Goal: Information Seeking & Learning: Learn about a topic

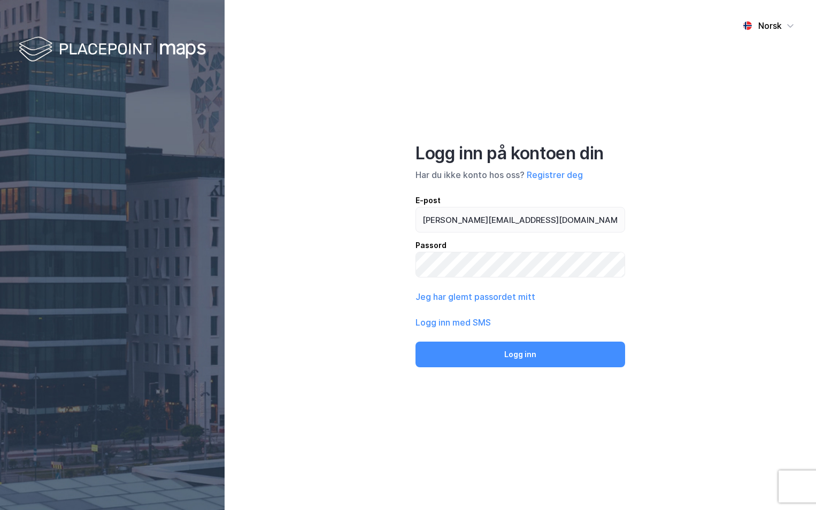
type input "[PERSON_NAME][EMAIL_ADDRESS][DOMAIN_NAME]"
click at [415, 342] on button "Logg inn" at bounding box center [520, 355] width 210 height 26
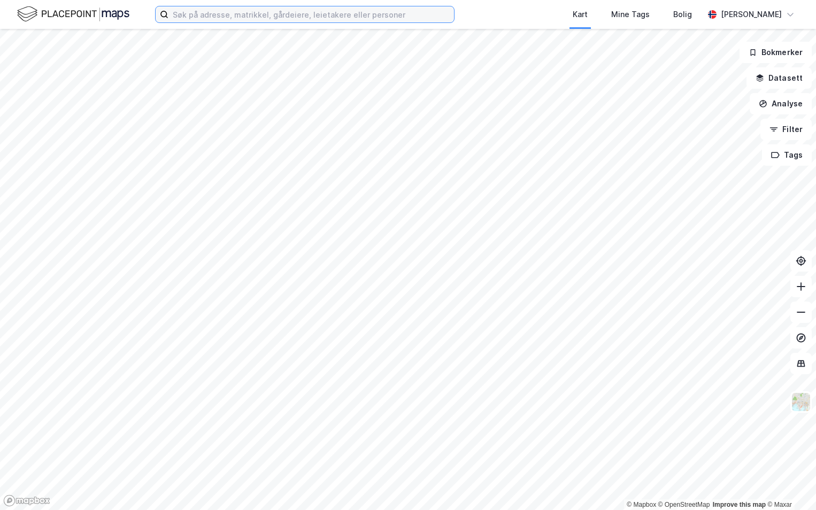
click at [228, 12] on input at bounding box center [310, 14] width 285 height 16
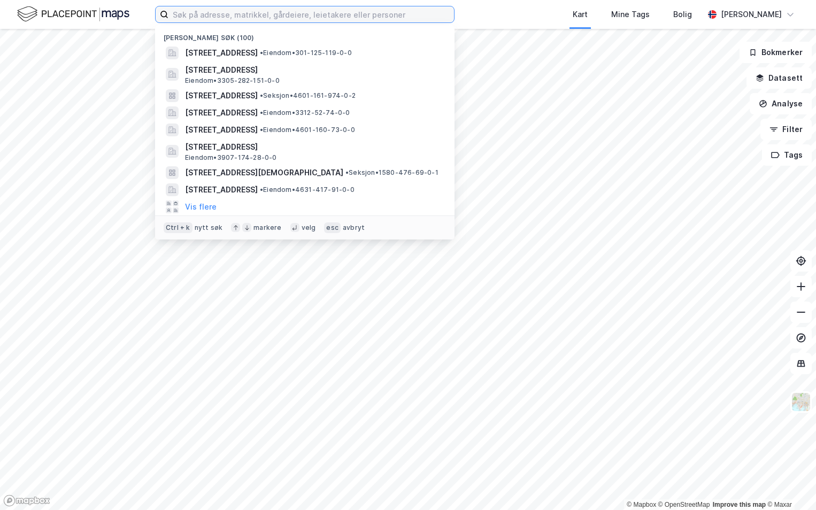
paste input "301-229/124/0/0"
type input "301-229/124/0/0"
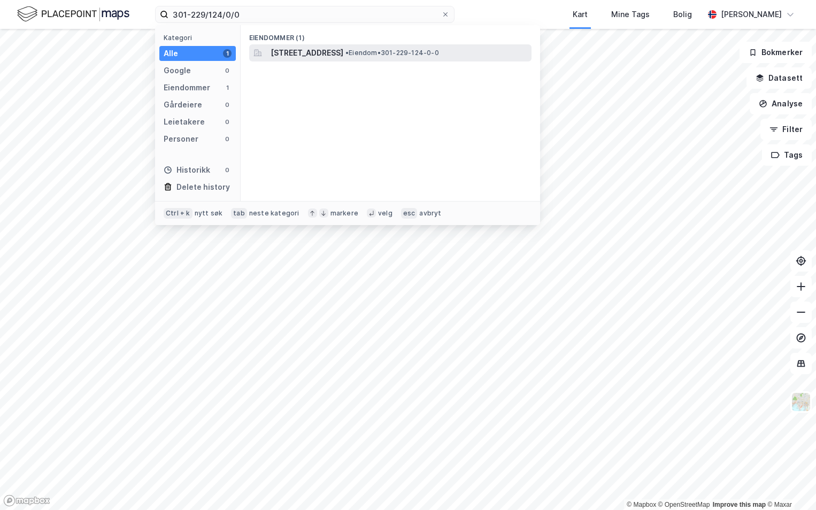
click at [309, 53] on span "[STREET_ADDRESS]" at bounding box center [306, 53] width 73 height 13
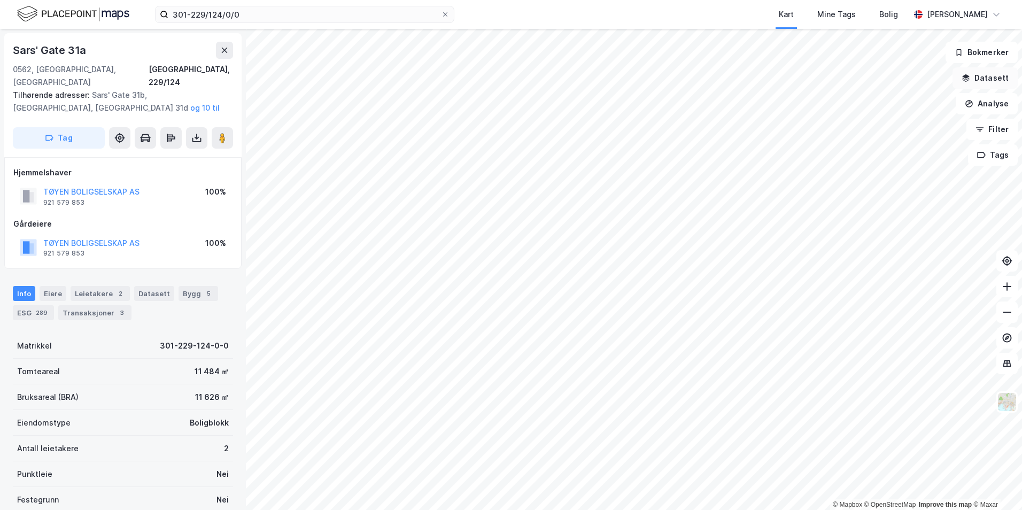
click at [815, 76] on button "Datasett" at bounding box center [985, 77] width 65 height 21
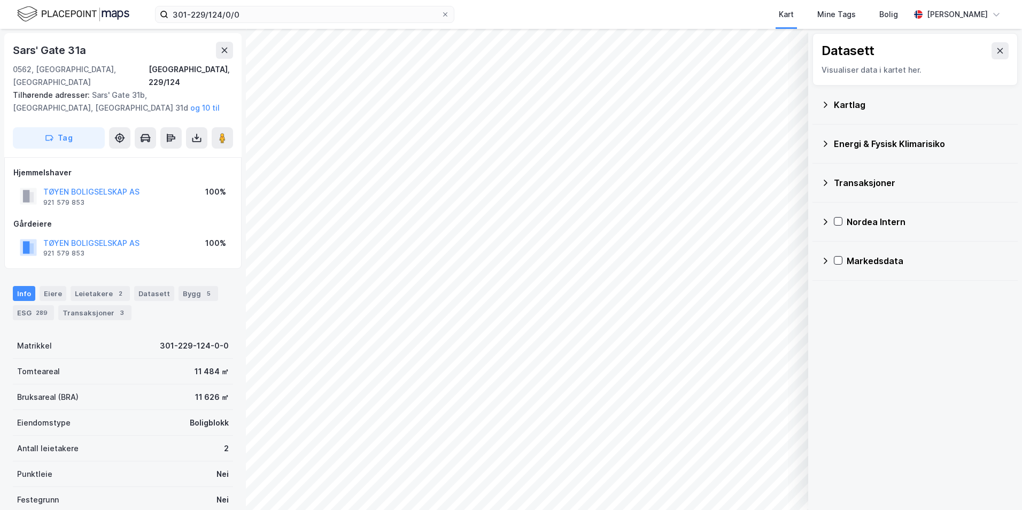
click at [815, 109] on icon at bounding box center [825, 104] width 9 height 9
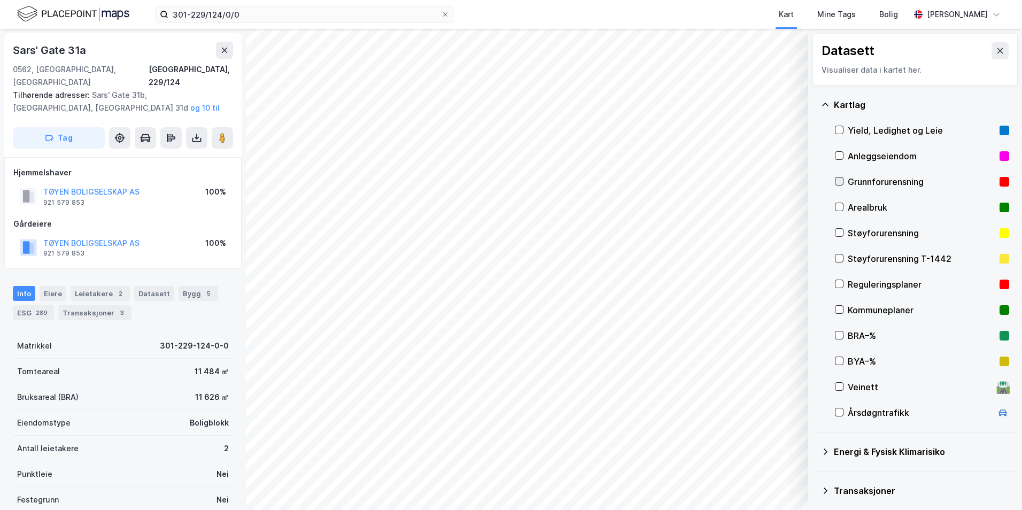
click at [815, 181] on icon at bounding box center [838, 180] width 7 height 7
click at [815, 452] on div "Energi & Fysisk Klimarisiko" at bounding box center [915, 452] width 188 height 26
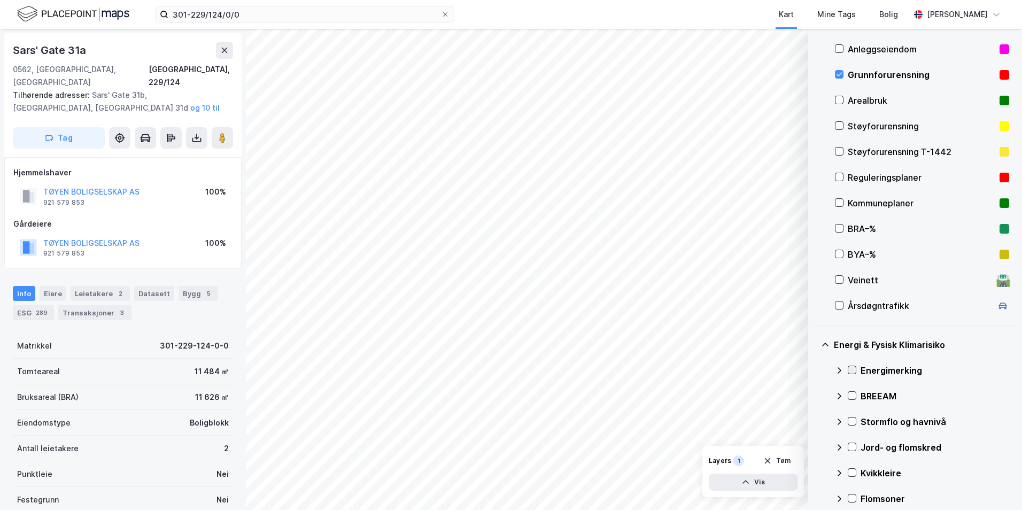
drag, startPoint x: 854, startPoint y: 370, endPoint x: 848, endPoint y: 372, distance: 5.8
click at [815, 370] on icon at bounding box center [852, 370] width 6 height 4
click at [815, 370] on icon at bounding box center [839, 370] width 6 height 4
click at [815, 419] on icon at bounding box center [851, 420] width 7 height 7
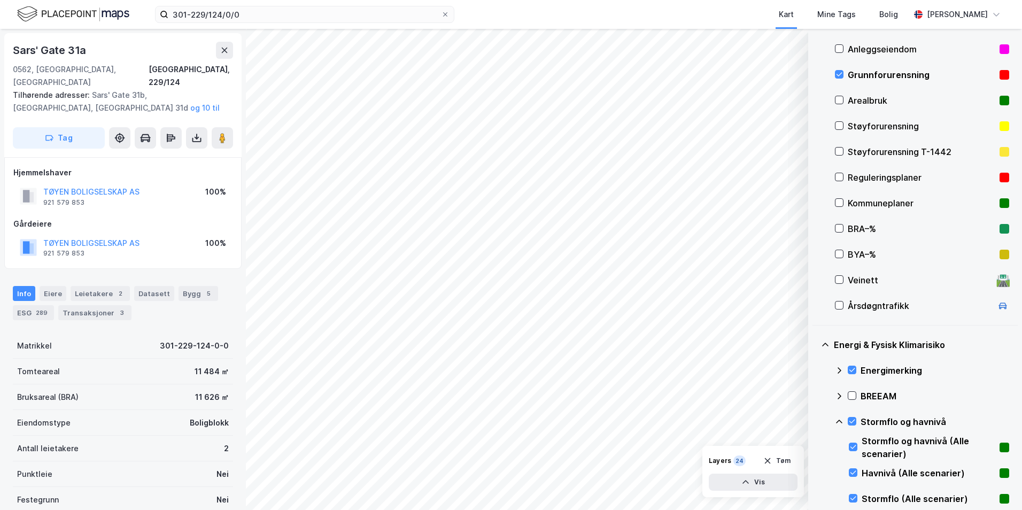
click at [815, 420] on icon at bounding box center [839, 421] width 9 height 9
click at [815, 447] on icon at bounding box center [851, 446] width 7 height 7
click at [815, 445] on icon at bounding box center [839, 447] width 9 height 9
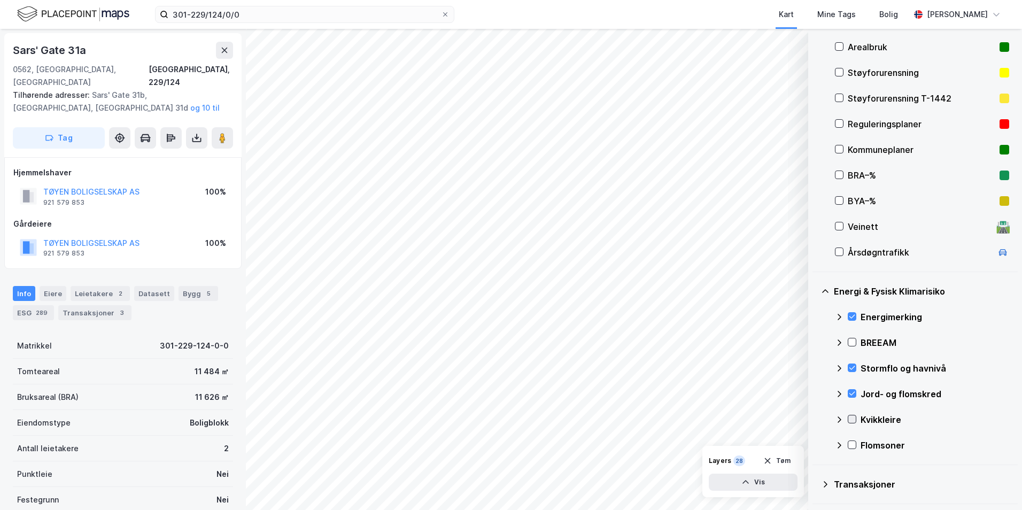
click at [815, 416] on icon at bounding box center [851, 418] width 7 height 7
click at [815, 419] on icon at bounding box center [839, 419] width 6 height 4
click at [815, 443] on icon at bounding box center [851, 444] width 7 height 7
click at [815, 445] on icon at bounding box center [839, 445] width 9 height 9
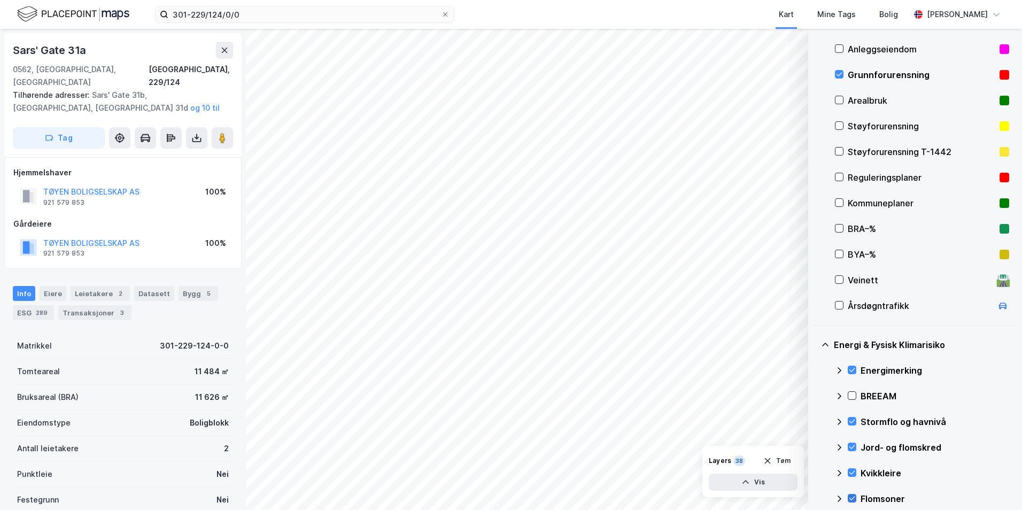
click at [815, 496] on icon at bounding box center [851, 497] width 7 height 7
click at [815, 496] on icon at bounding box center [839, 498] width 9 height 9
